Goal: Transaction & Acquisition: Purchase product/service

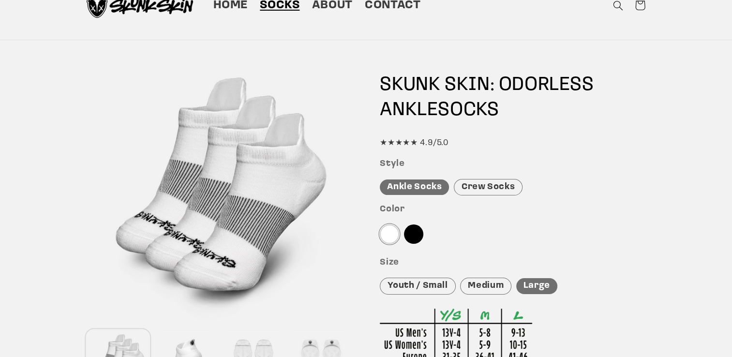
scroll to position [58, 0]
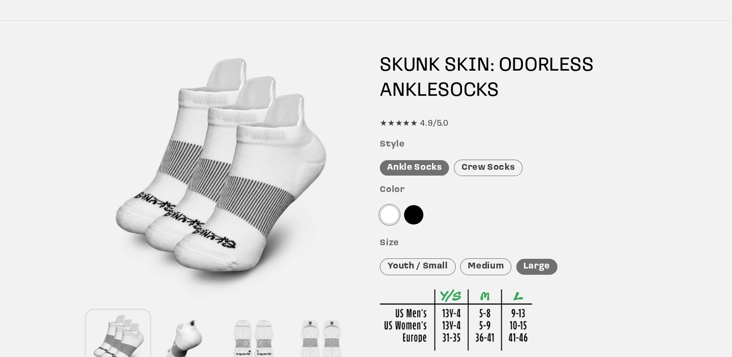
click at [492, 166] on div "Crew Socks" at bounding box center [488, 168] width 69 height 17
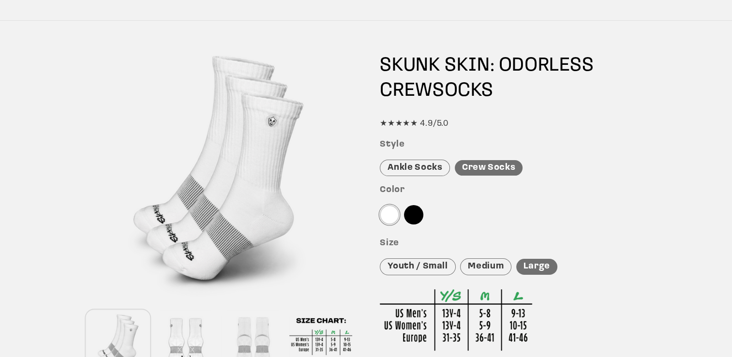
scroll to position [77, 0]
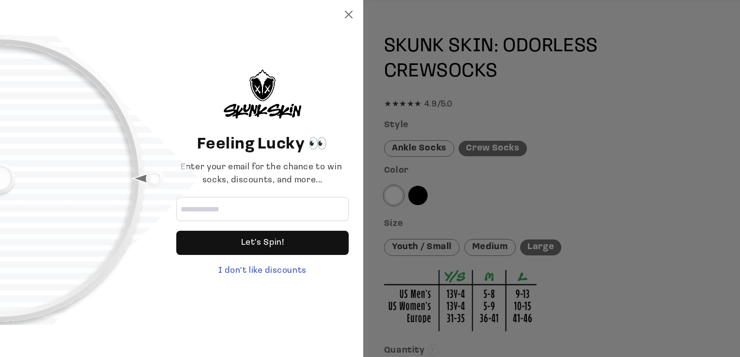
click at [732, 351] on div "Feeling Lucky 👀 Enter your email for the chance to win socks, discounts, and mo…" at bounding box center [370, 178] width 740 height 357
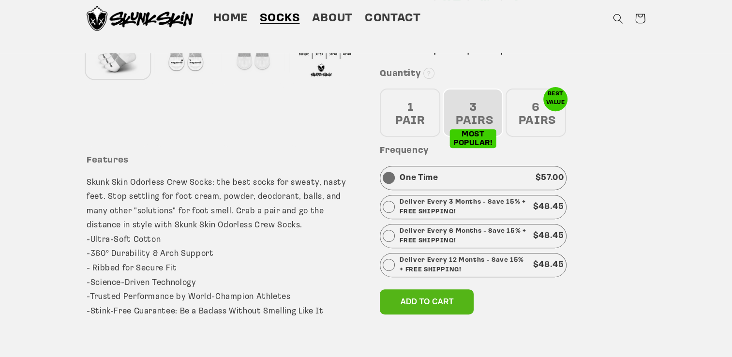
scroll to position [336, 0]
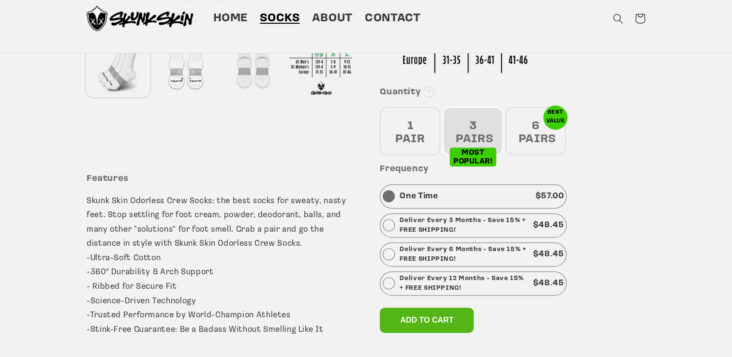
click at [532, 133] on div "6 PAIRS" at bounding box center [536, 131] width 61 height 48
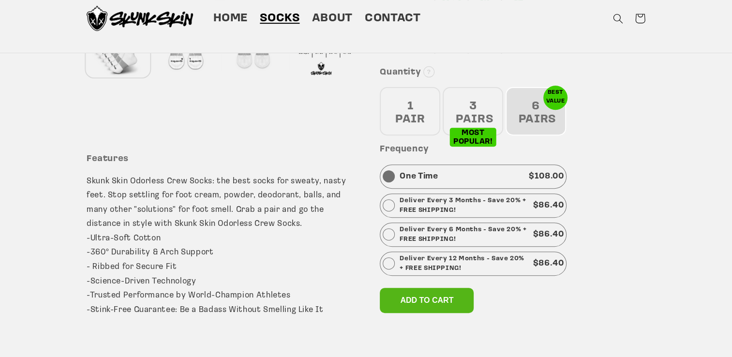
scroll to position [288, 0]
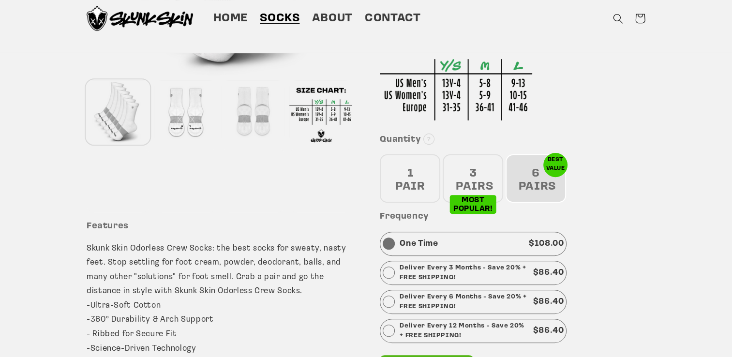
click at [534, 196] on div "6 PAIRS" at bounding box center [536, 178] width 61 height 48
click at [334, 19] on span "About" at bounding box center [332, 18] width 41 height 15
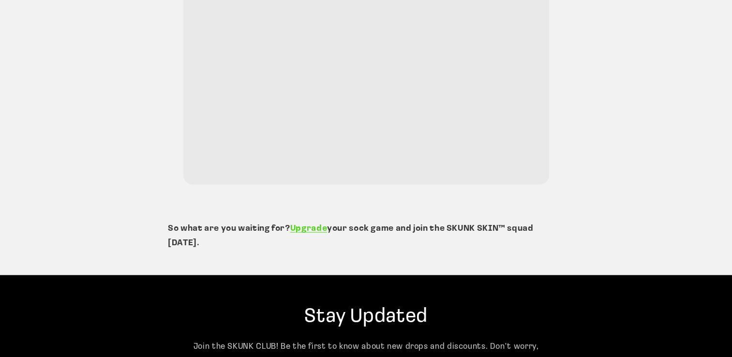
scroll to position [2194, 0]
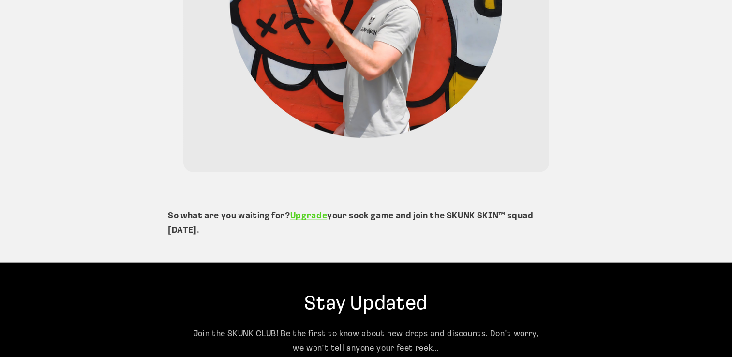
drag, startPoint x: 732, startPoint y: 298, endPoint x: 736, endPoint y: 273, distance: 25.0
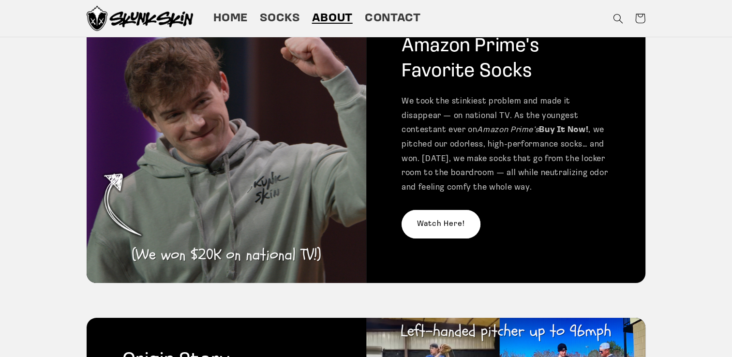
scroll to position [0, 0]
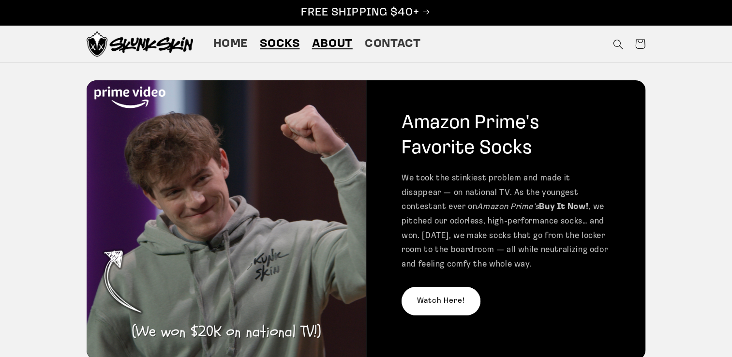
click at [282, 44] on span "Socks" at bounding box center [280, 44] width 40 height 15
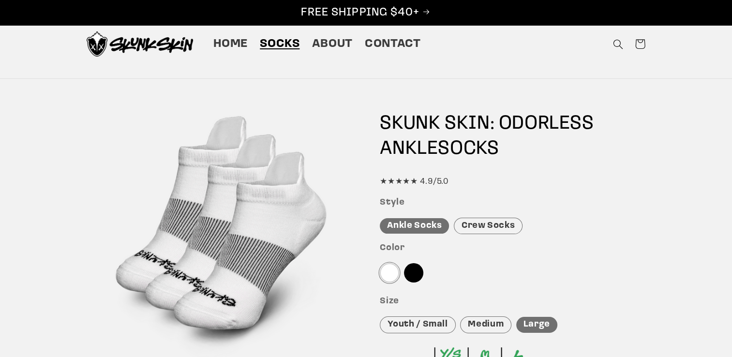
click at [507, 226] on div "Crew Socks" at bounding box center [488, 226] width 69 height 17
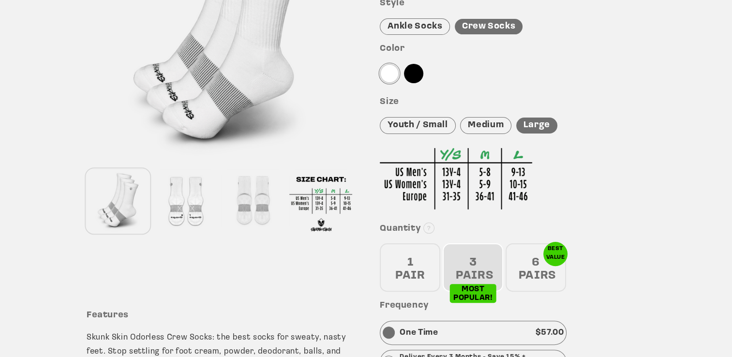
scroll to position [206, 0]
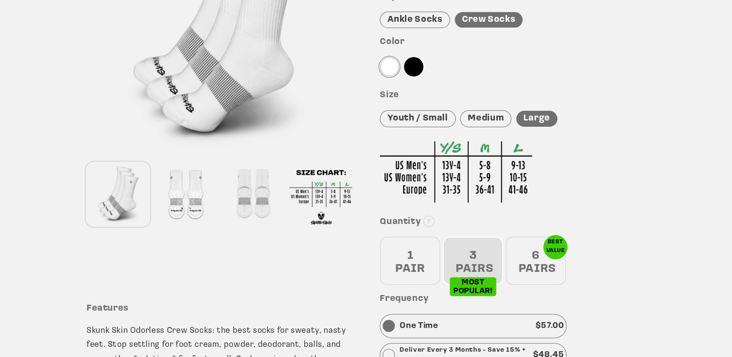
click at [532, 266] on div "6 PAIRS" at bounding box center [536, 261] width 61 height 48
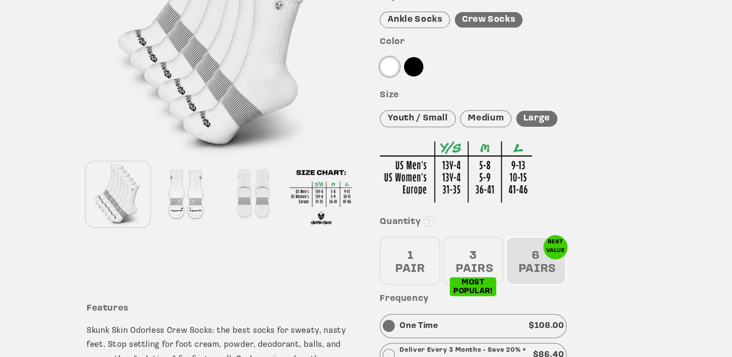
click at [400, 15] on div "Ankle Socks" at bounding box center [415, 20] width 70 height 17
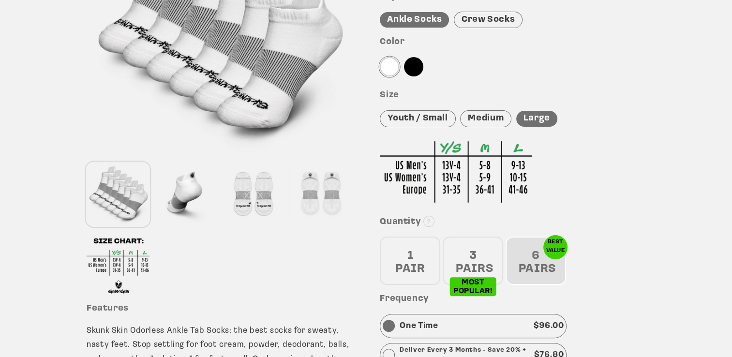
click at [486, 20] on div "Crew Socks" at bounding box center [488, 20] width 69 height 17
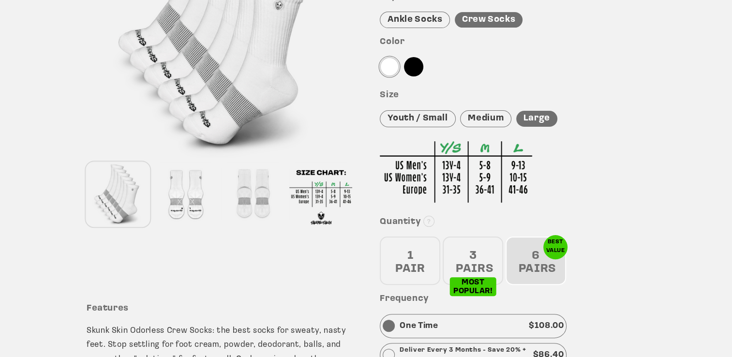
drag, startPoint x: 486, startPoint y: 20, endPoint x: 621, endPoint y: 181, distance: 209.8
click at [621, 181] on div "SKUNK SKIN: ODORLESS CREW SOCKS ★★★★★ 4.9/5.0 Style Ankle Socks Crew Socks Colo…" at bounding box center [513, 190] width 266 height 597
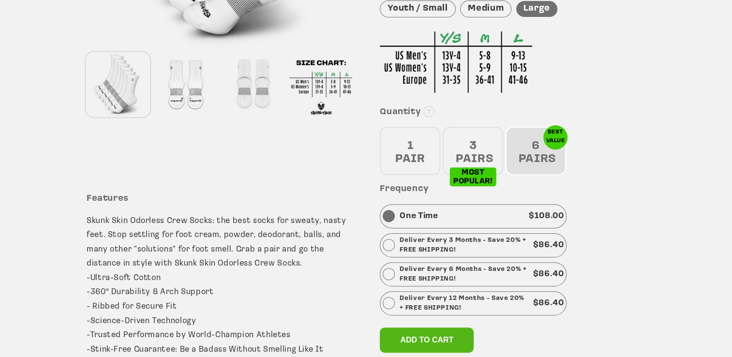
scroll to position [342, 0]
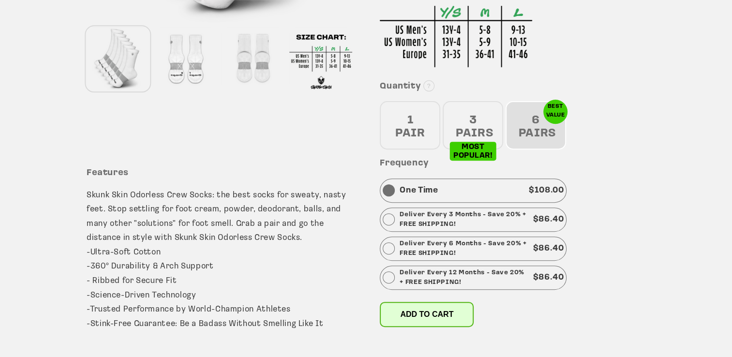
click at [430, 305] on button "Add to cart" at bounding box center [427, 314] width 94 height 25
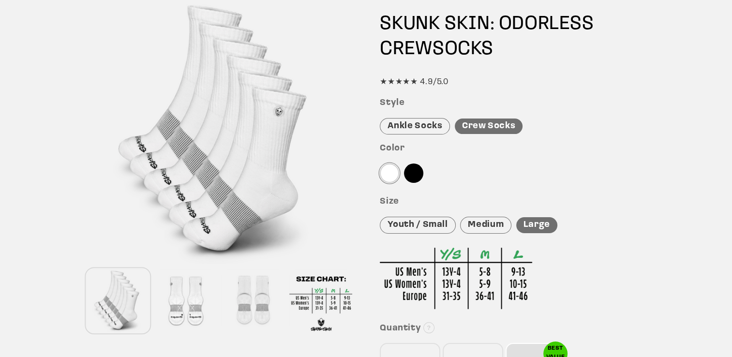
scroll to position [107, 0]
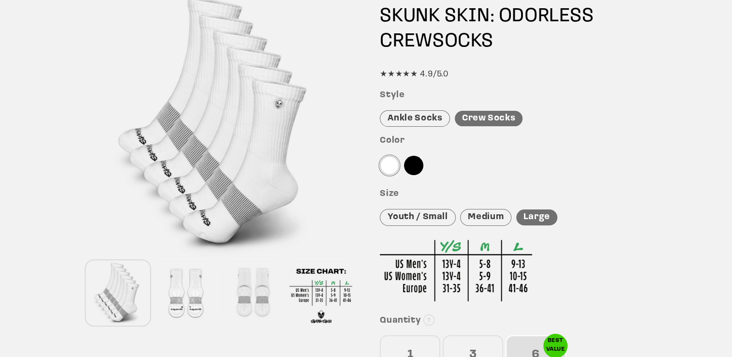
click at [422, 158] on div "Color" at bounding box center [513, 158] width 266 height 45
click at [419, 162] on div at bounding box center [413, 165] width 19 height 19
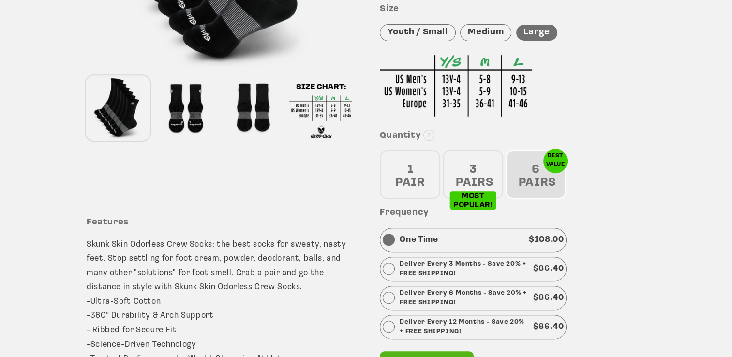
scroll to position [294, 0]
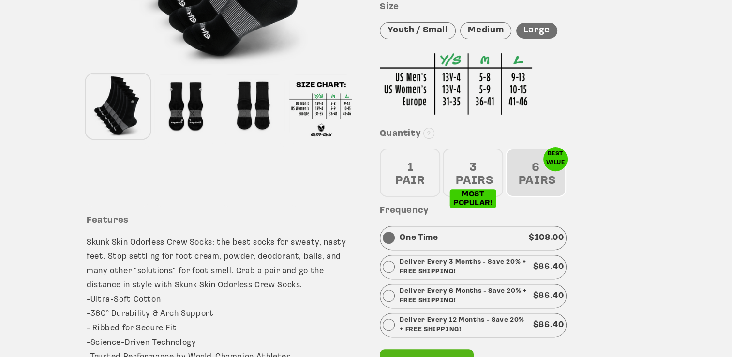
click at [550, 182] on div "6 PAIRS" at bounding box center [536, 173] width 61 height 48
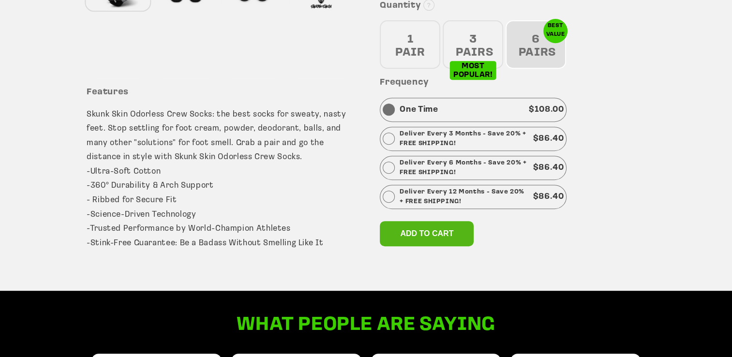
scroll to position [426, 0]
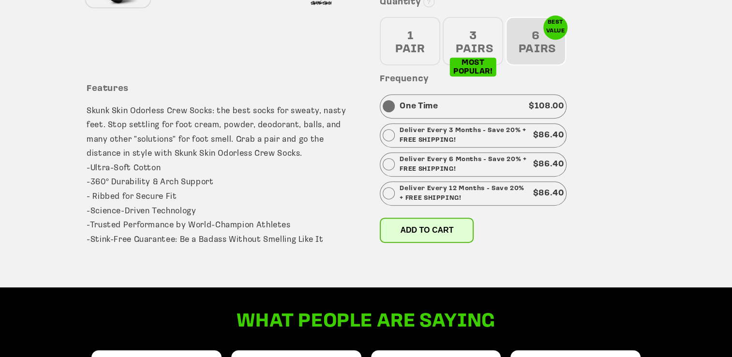
click at [408, 232] on span "Add to cart" at bounding box center [426, 230] width 53 height 8
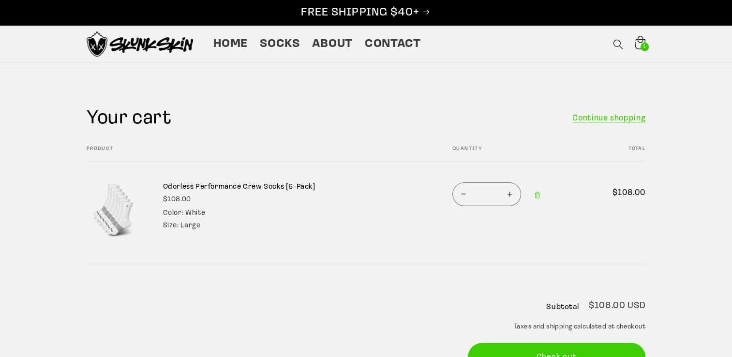
click at [638, 38] on icon at bounding box center [641, 44] width 24 height 24
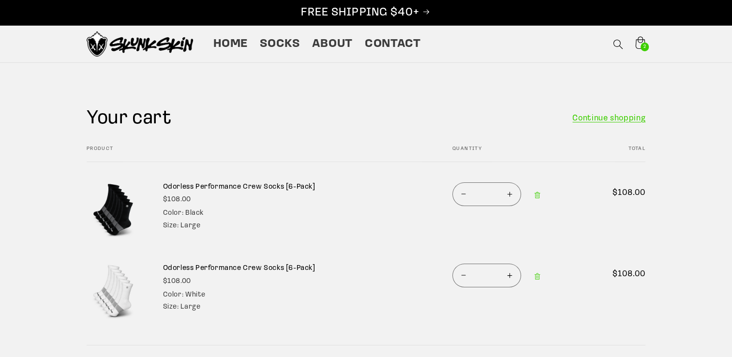
click at [463, 275] on button "Decrease quantity for Odorless Performance Crew Socks [6-Pack]" at bounding box center [464, 276] width 22 height 24
type input "*"
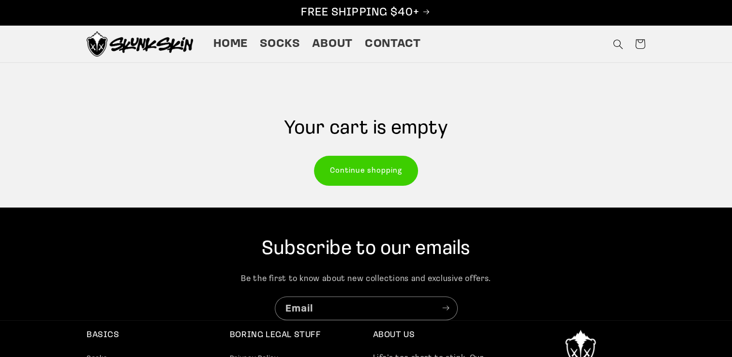
click at [363, 171] on link "Continue shopping" at bounding box center [366, 170] width 103 height 29
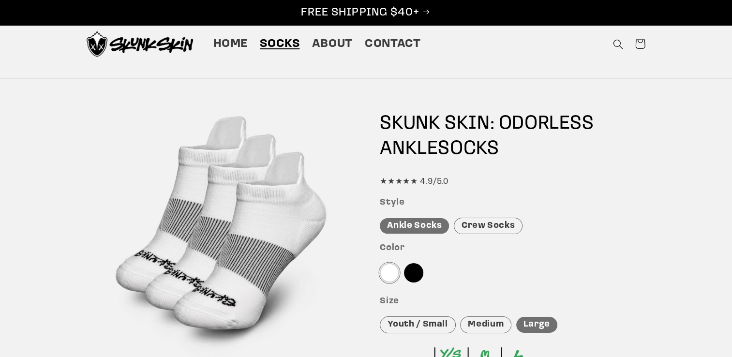
click at [486, 227] on div "Crew Socks" at bounding box center [488, 226] width 69 height 17
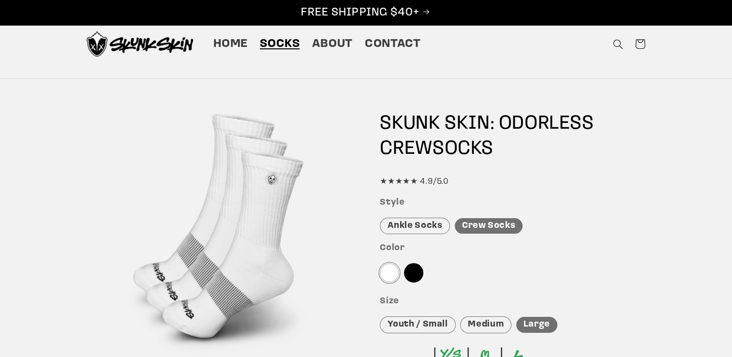
click at [420, 266] on div at bounding box center [413, 272] width 19 height 19
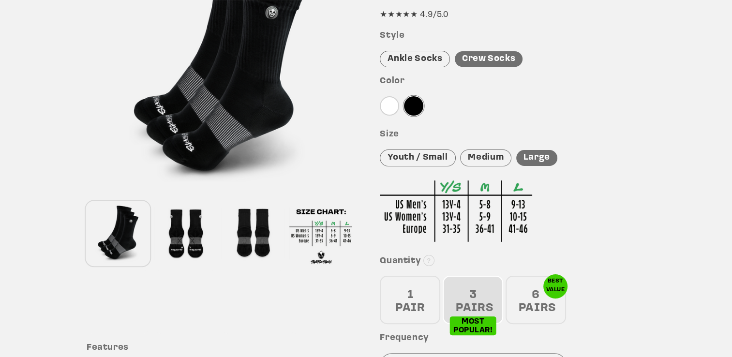
scroll to position [186, 0]
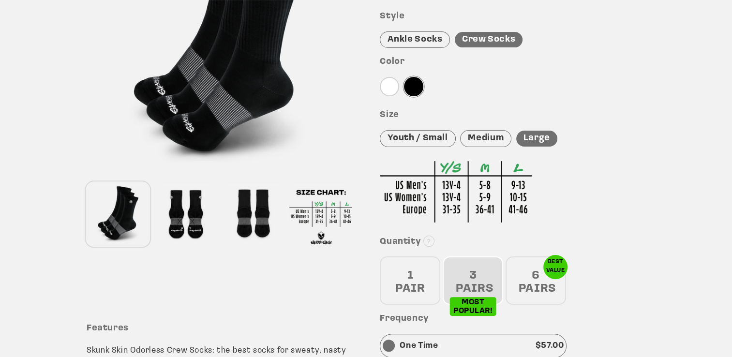
click at [544, 288] on div "6 PAIRS" at bounding box center [536, 281] width 61 height 48
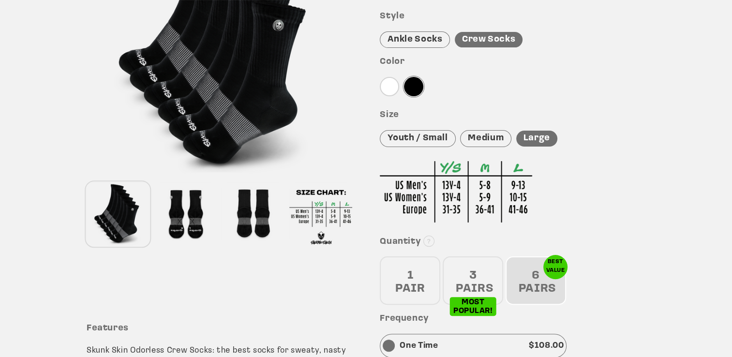
click at [544, 288] on div "6 PAIRS" at bounding box center [536, 281] width 61 height 48
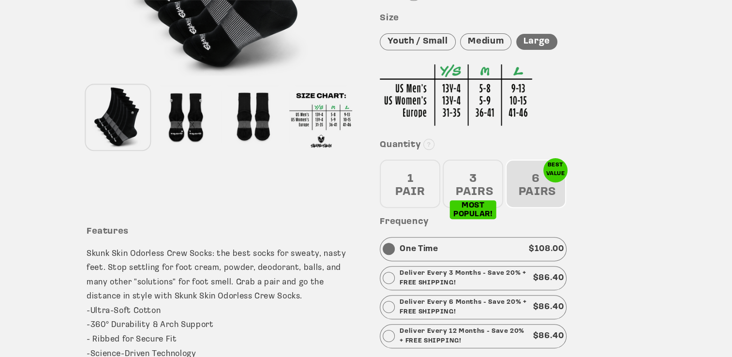
scroll to position [374, 0]
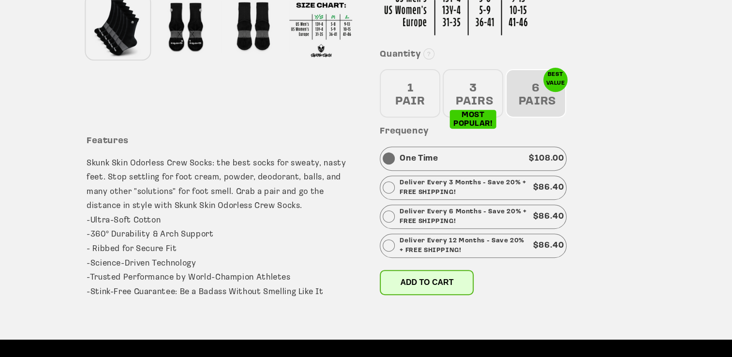
click at [403, 289] on button "Add to cart" at bounding box center [427, 282] width 94 height 25
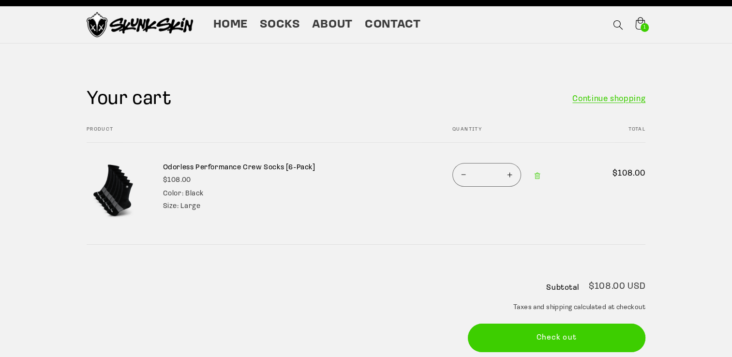
scroll to position [39, 0]
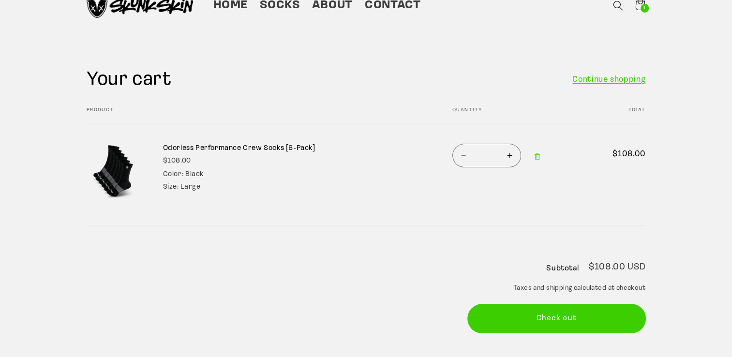
click at [560, 311] on button "Check out" at bounding box center [557, 318] width 178 height 29
